Goal: Information Seeking & Learning: Find specific page/section

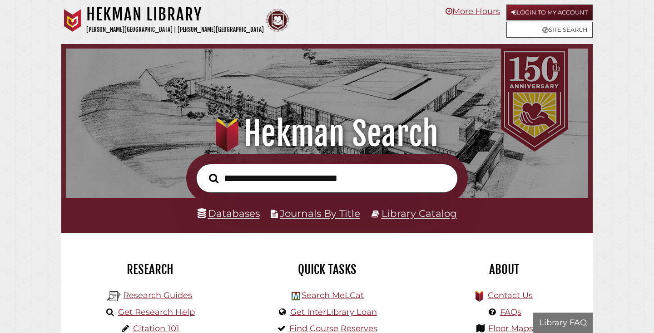
scroll to position [173, 518]
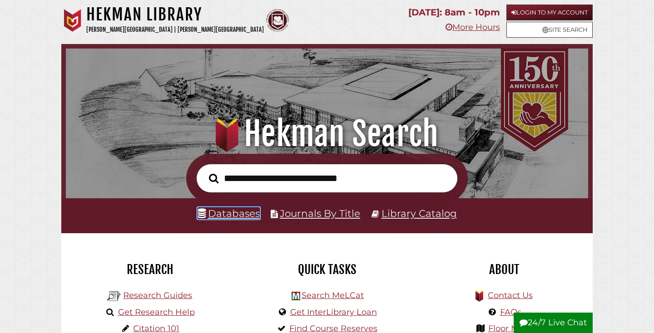
click at [243, 217] on link "Databases" at bounding box center [229, 214] width 62 height 12
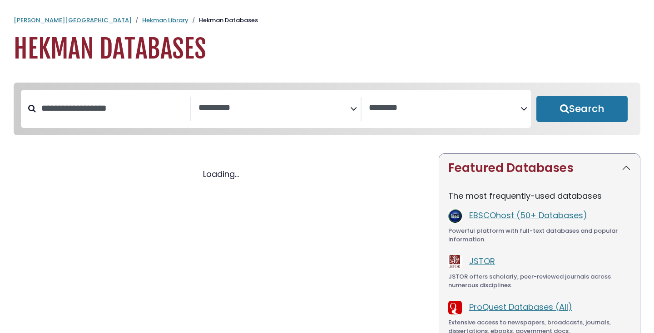
select select "Database Subject Filter"
select select "Database Vendors Filter"
select select "Database Subject Filter"
select select "Database Vendors Filter"
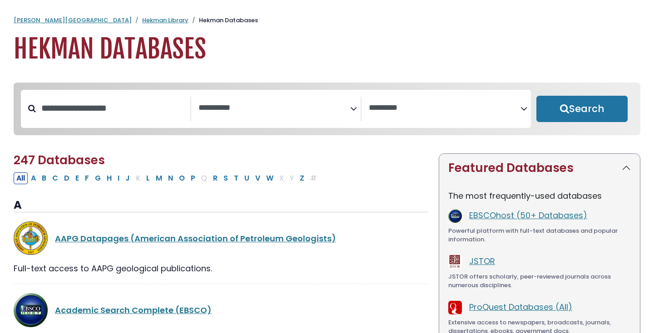
click at [154, 120] on div "Search filters" at bounding box center [113, 109] width 154 height 24
click at [139, 116] on input "Search database by title or keyword" at bounding box center [113, 108] width 154 height 15
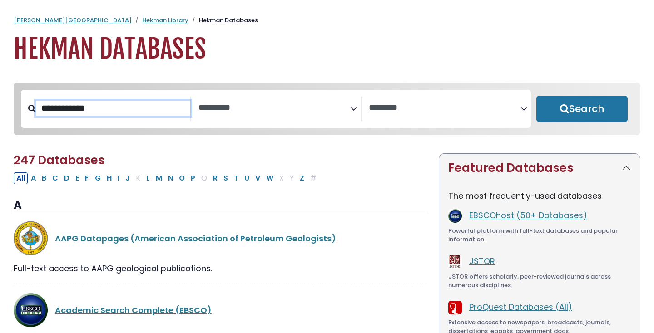
type input "**********"
click at [536, 96] on button "Search" at bounding box center [581, 109] width 91 height 26
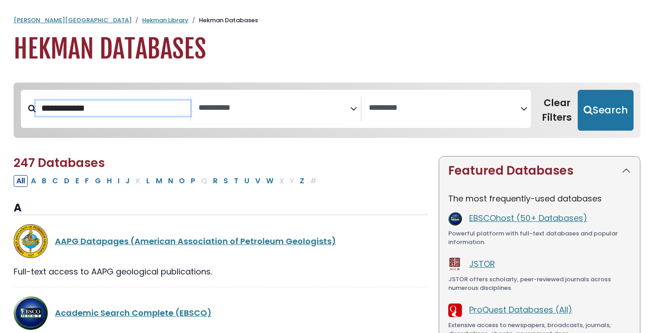
select select "Database Subject Filter"
select select "Database Vendors Filter"
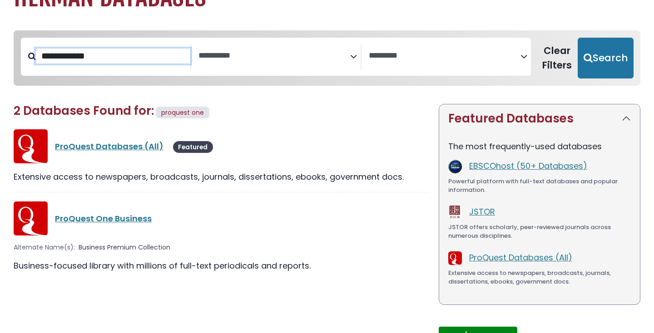
scroll to position [62, 0]
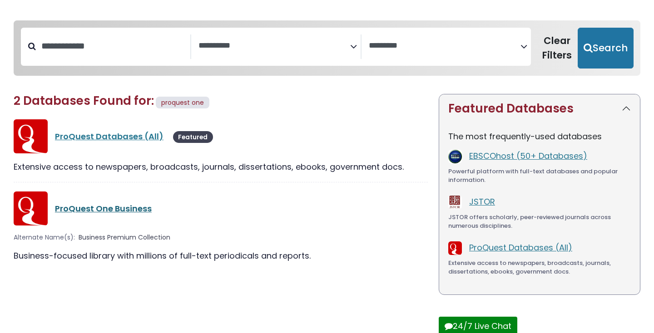
click at [125, 210] on link "ProQuest One Business" at bounding box center [103, 208] width 97 height 11
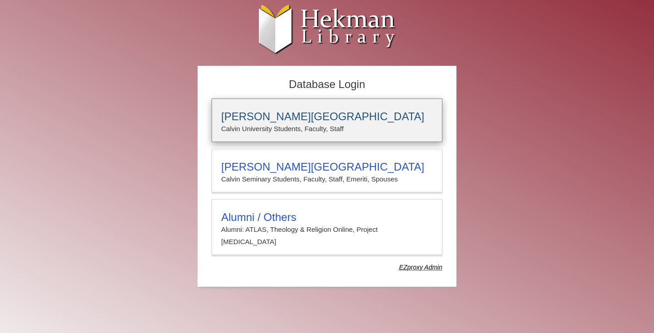
type input "****"
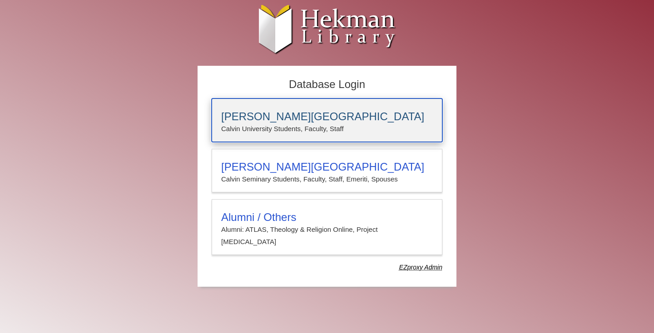
click at [250, 106] on div "Calvin University Calvin University Students, Faculty, Staff" at bounding box center [327, 121] width 231 height 44
